Goal: Transaction & Acquisition: Book appointment/travel/reservation

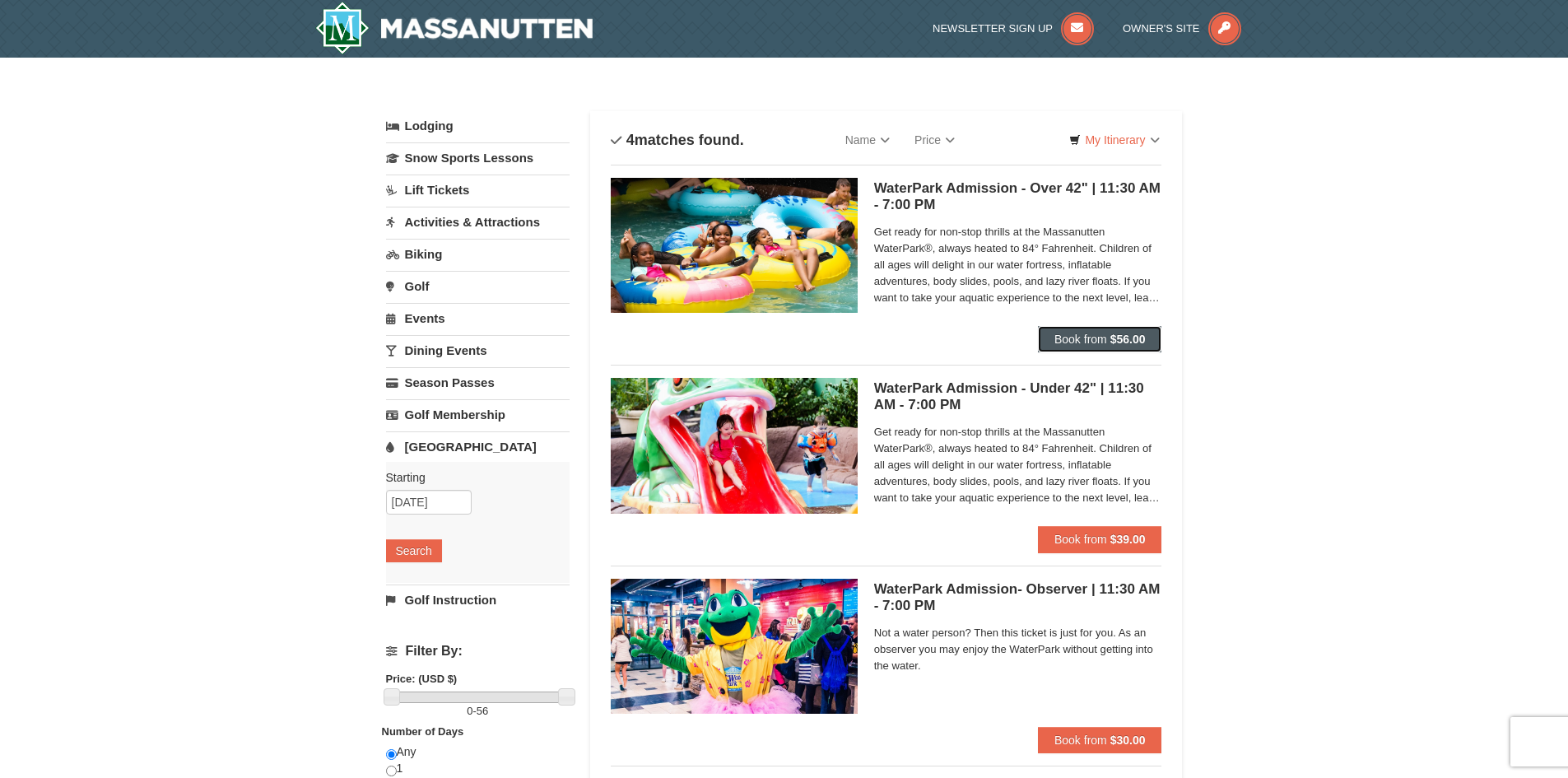
click at [1080, 333] on span "Book from" at bounding box center [1080, 339] width 53 height 13
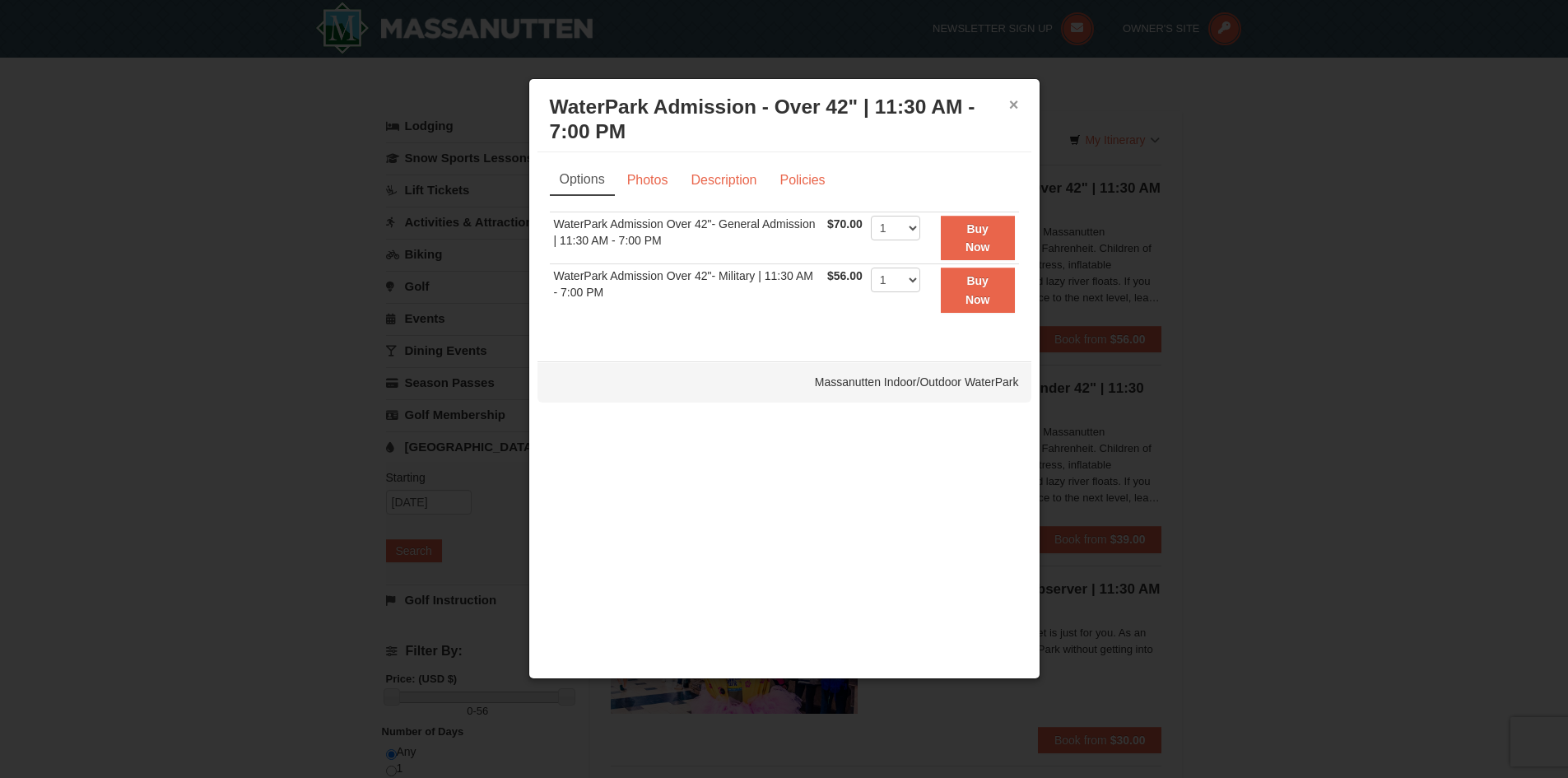
click at [1011, 99] on button "×" at bounding box center [1014, 104] width 10 height 16
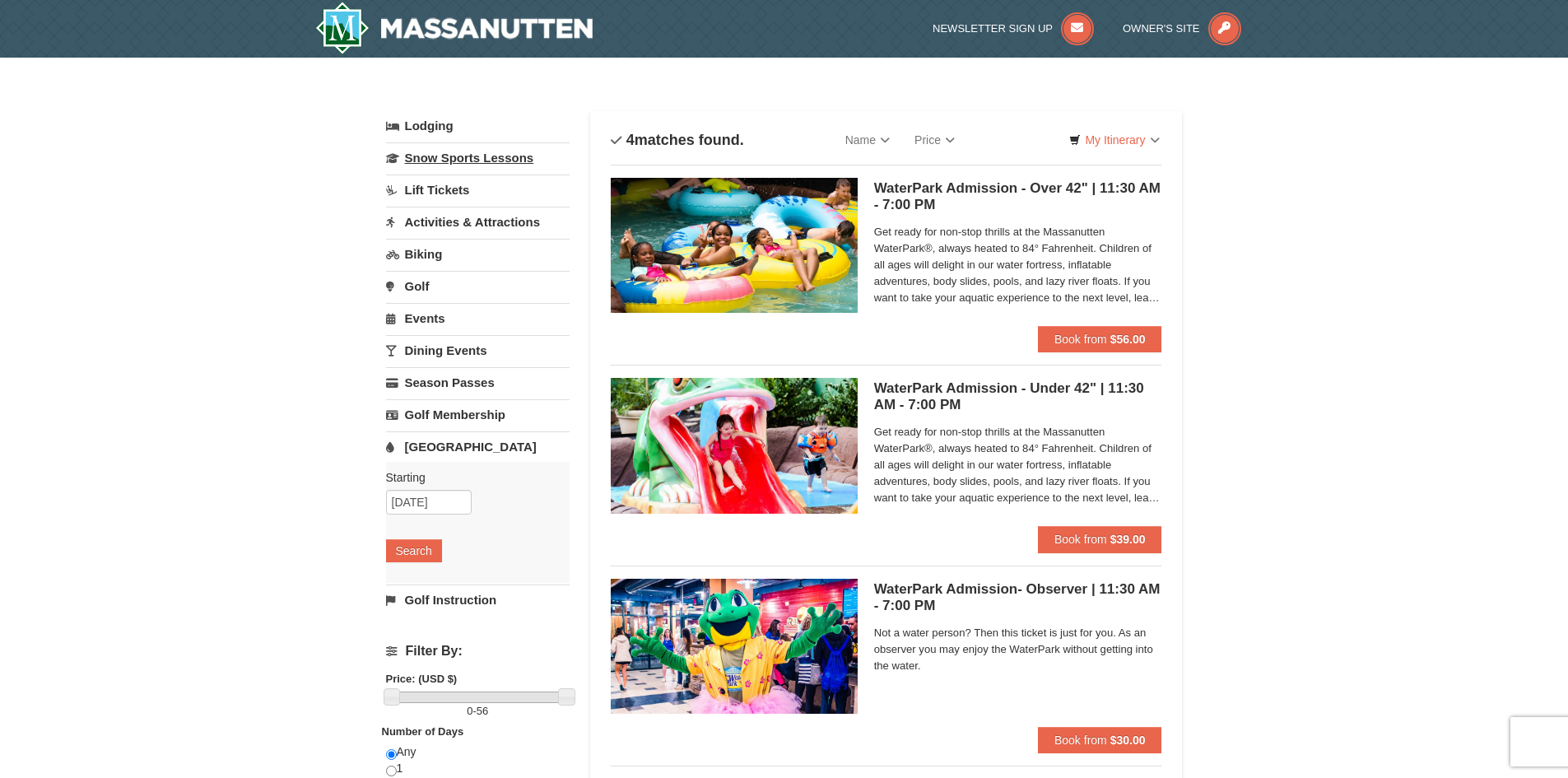
click at [413, 154] on link "Snow Sports Lessons" at bounding box center [478, 158] width 184 height 31
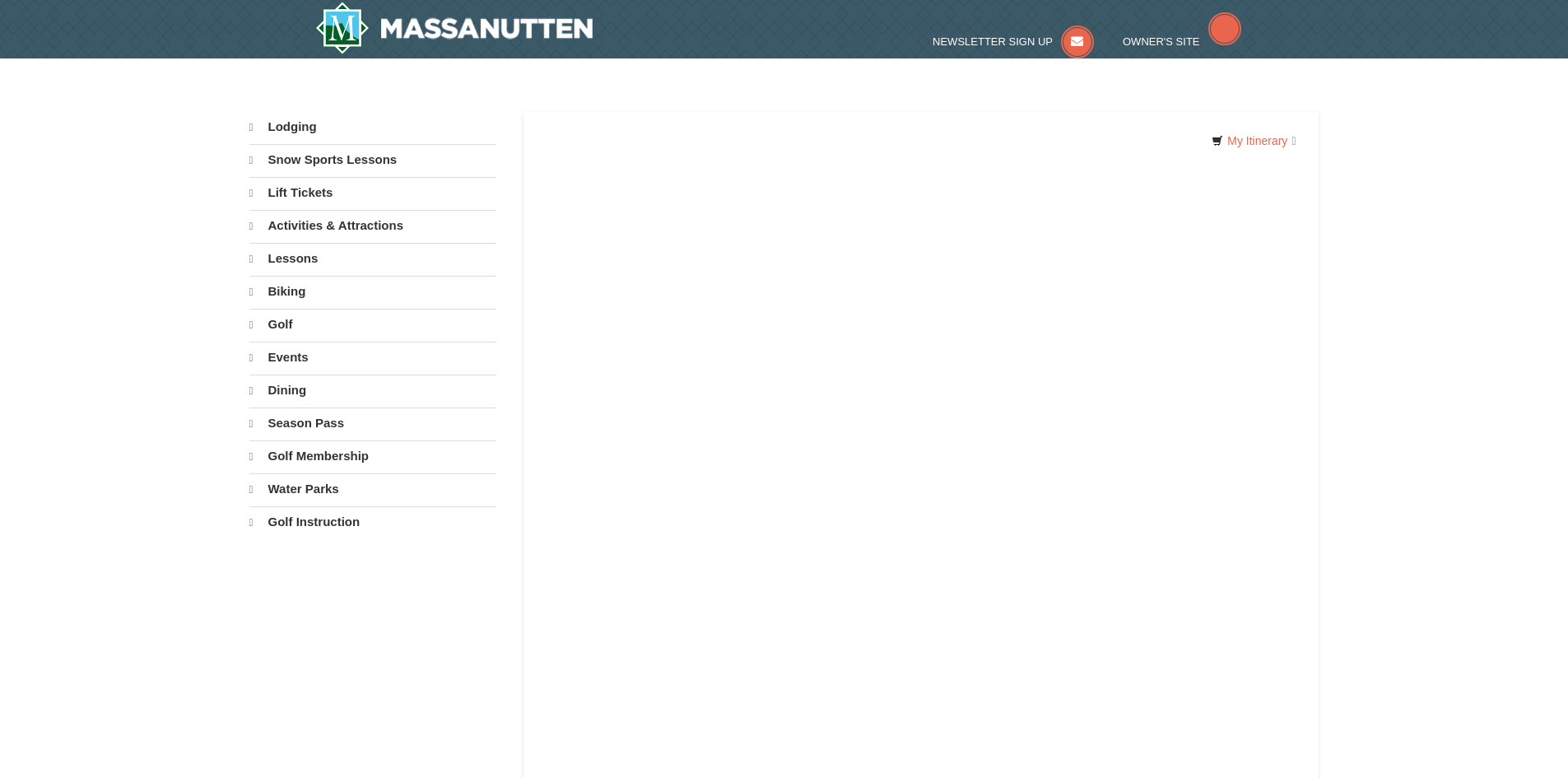
select select "10"
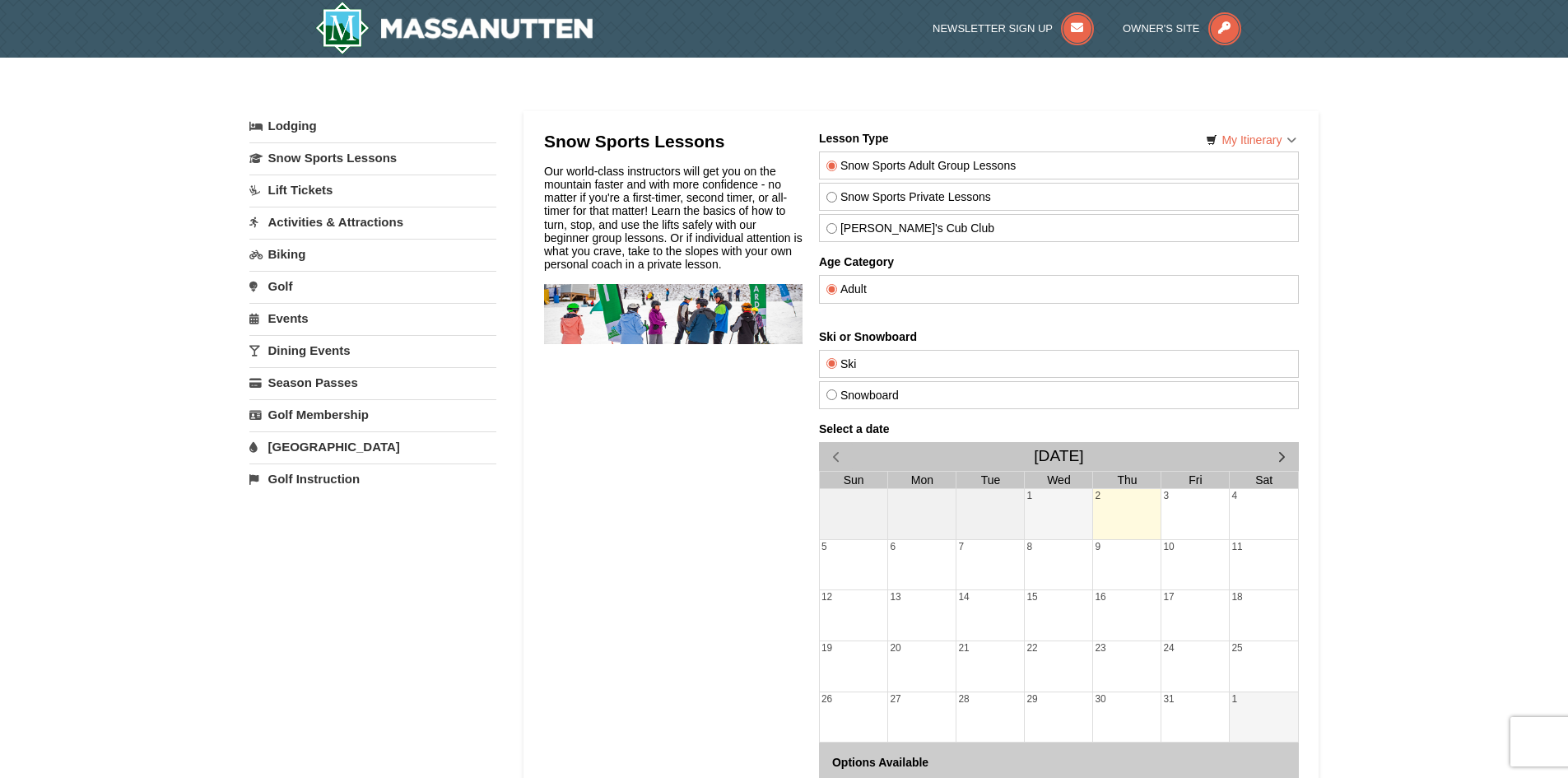
click at [302, 224] on link "Activities & Attractions" at bounding box center [373, 222] width 247 height 31
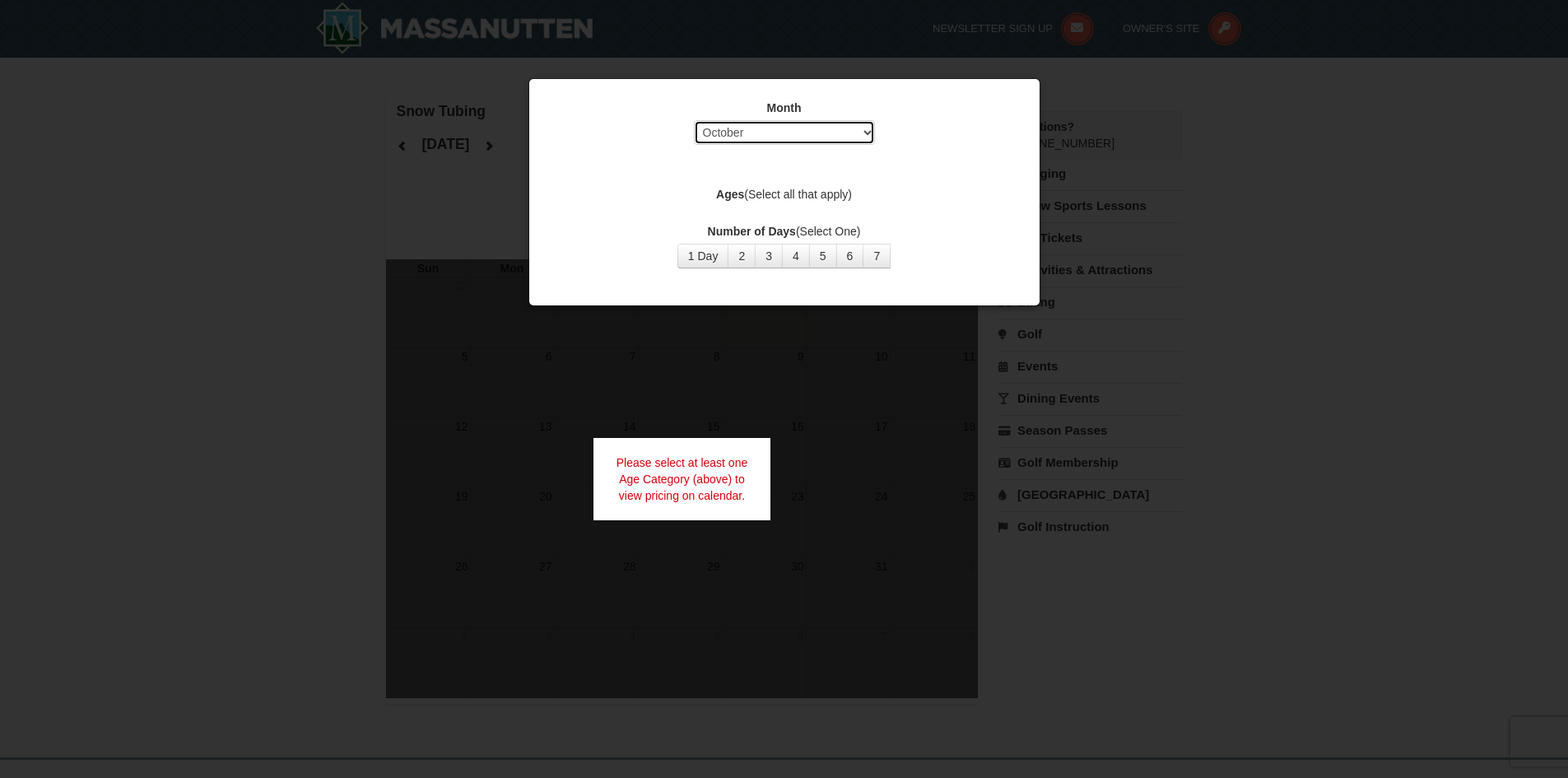
click at [797, 133] on select "Select October November December January February March April May June July Aug…" at bounding box center [784, 133] width 181 height 25
select select "12"
click at [694, 120] on select "Select October November December January February March April May June July Aug…" at bounding box center [784, 133] width 181 height 25
click at [708, 259] on button "1 Day" at bounding box center [704, 256] width 52 height 25
click at [954, 175] on div "Month Select October November December January February March April May June Ju…" at bounding box center [784, 184] width 494 height 193
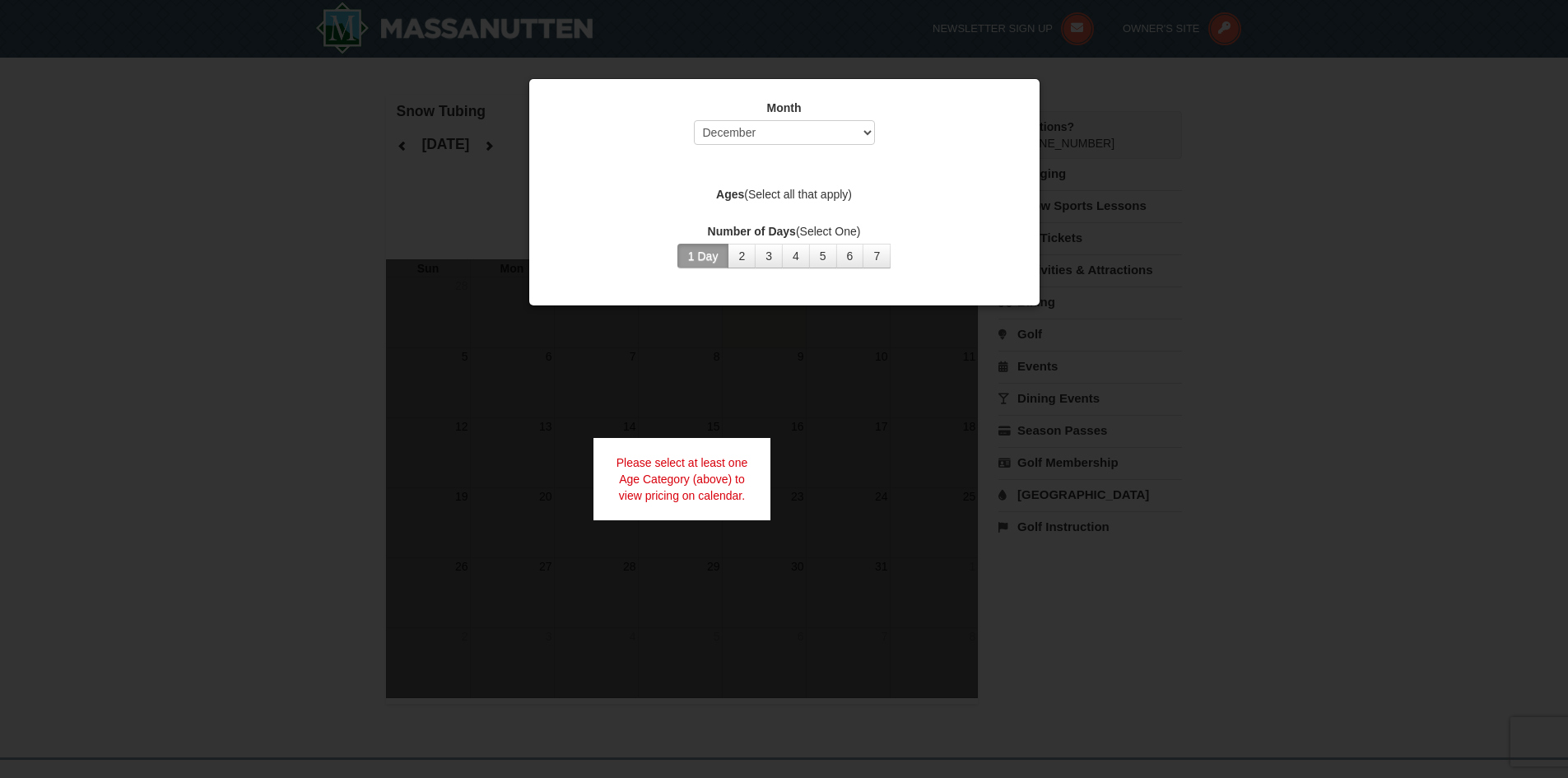
click at [813, 405] on div at bounding box center [784, 389] width 1568 height 778
click at [642, 485] on div "Please select at least one Age Category (above) to view pricing on calendar." at bounding box center [683, 479] width 178 height 82
click at [750, 191] on label "Ages (Select all that apply)" at bounding box center [784, 194] width 469 height 16
click at [794, 188] on label "Ages (Select all that apply)" at bounding box center [784, 194] width 469 height 16
click at [954, 180] on div "Month Select October November December January February March April May June Ju…" at bounding box center [784, 184] width 494 height 193
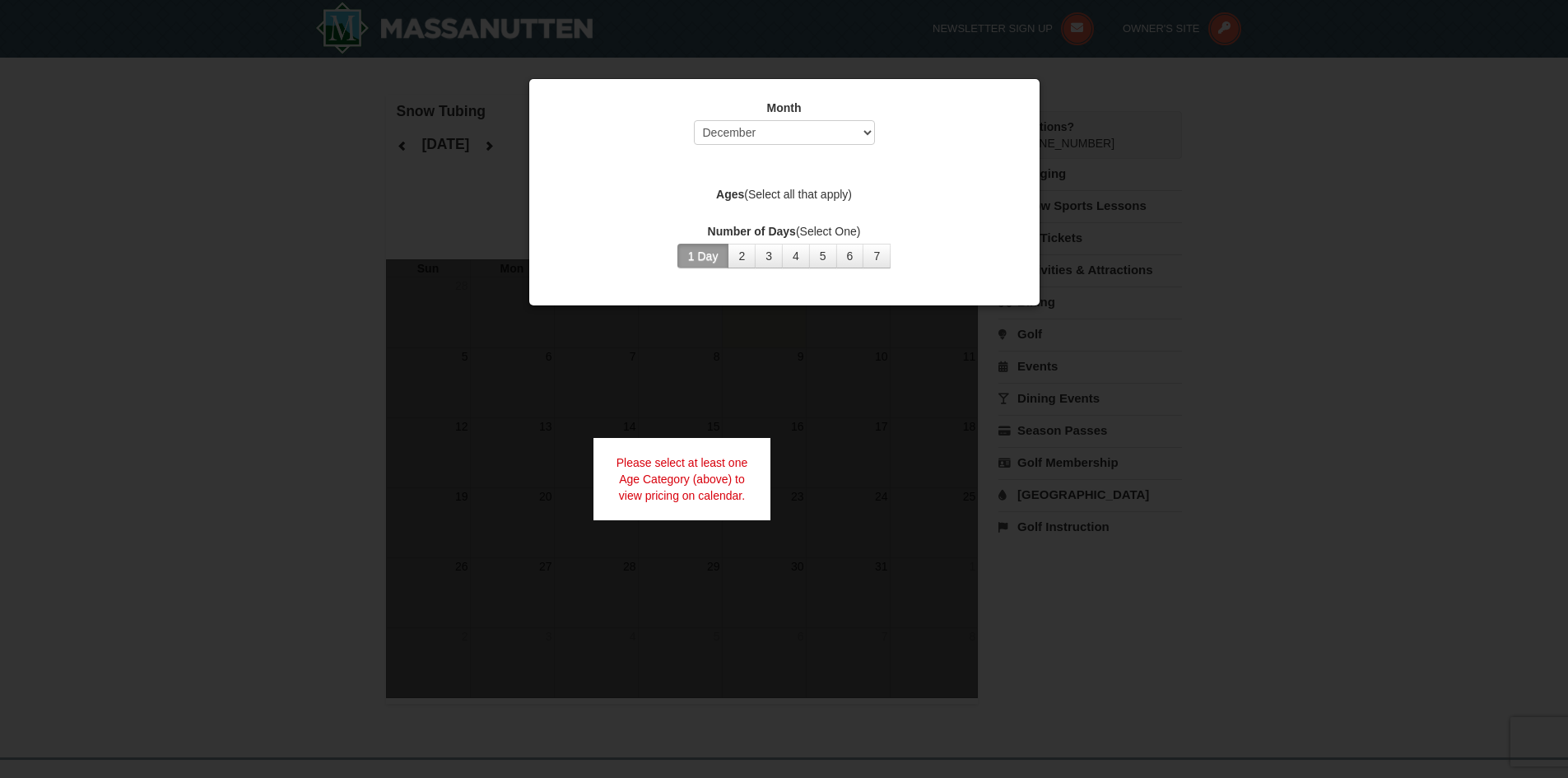
click at [1240, 244] on div at bounding box center [784, 389] width 1568 height 778
click at [624, 453] on div "Please select at least one Age Category (above) to view pricing on calendar." at bounding box center [683, 479] width 178 height 82
click at [468, 127] on div at bounding box center [784, 389] width 1568 height 778
click at [455, 131] on div at bounding box center [784, 389] width 1568 height 778
